Goal: Task Accomplishment & Management: Manage account settings

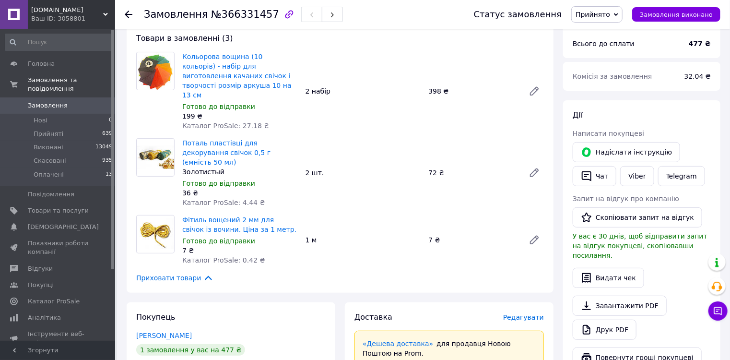
scroll to position [115, 0]
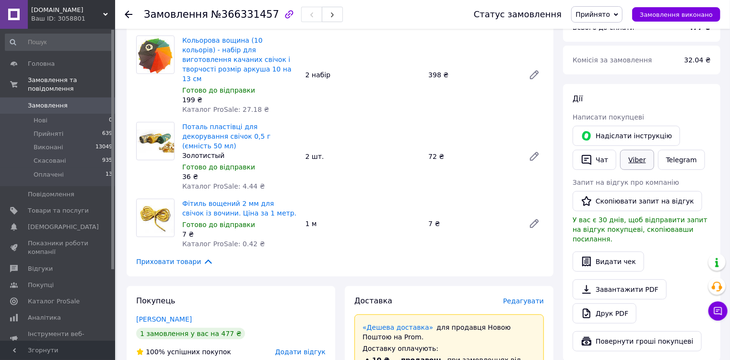
click at [638, 163] on link "Viber" at bounding box center [637, 160] width 34 height 20
drag, startPoint x: 215, startPoint y: 12, endPoint x: 263, endPoint y: 13, distance: 48.0
click at [263, 13] on span "№366331457" at bounding box center [245, 15] width 68 height 12
click at [662, 109] on div "Дії Написати покупцеві   Надіслати інструкцію   Чат Viber Telegram Запит на від…" at bounding box center [641, 221] width 138 height 257
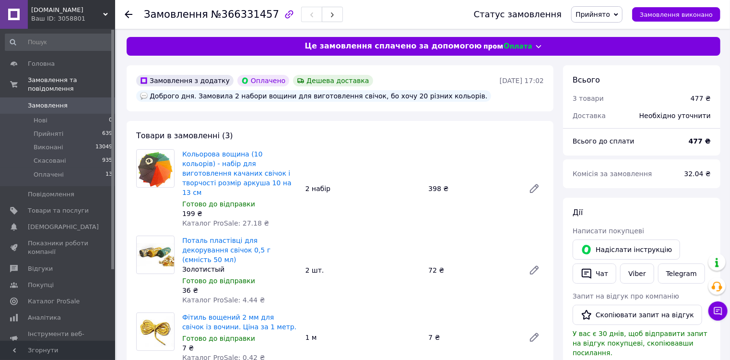
scroll to position [0, 0]
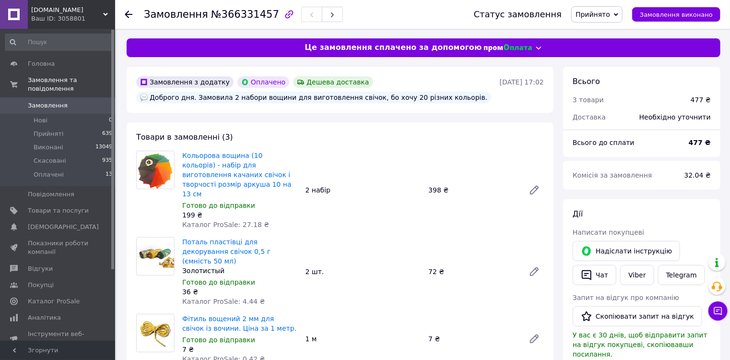
click at [685, 210] on div "Дії" at bounding box center [641, 214] width 138 height 11
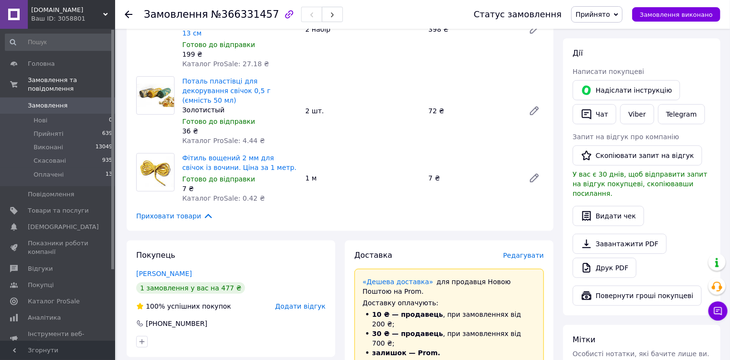
scroll to position [192, 0]
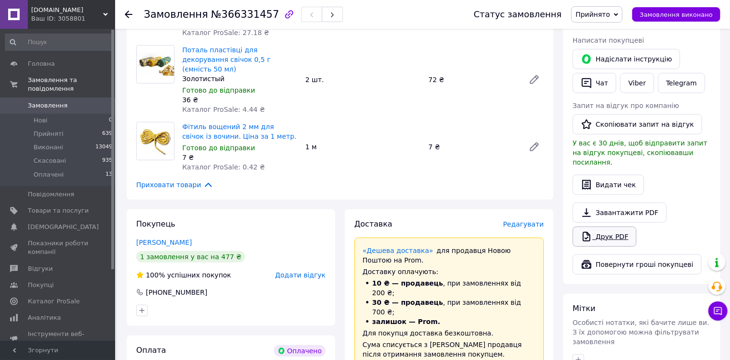
click at [617, 226] on link "Друк PDF" at bounding box center [604, 236] width 64 height 20
